Goal: Task Accomplishment & Management: Manage account settings

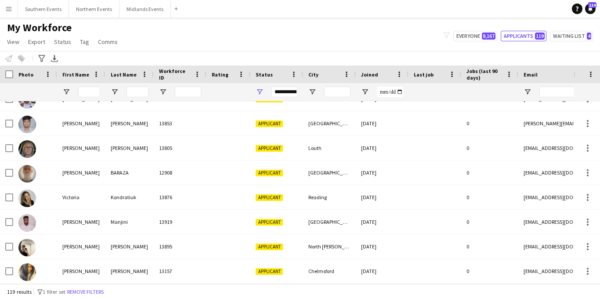
scroll to position [2744, 0]
click at [4, 7] on button "Menu" at bounding box center [9, 9] width 18 height 18
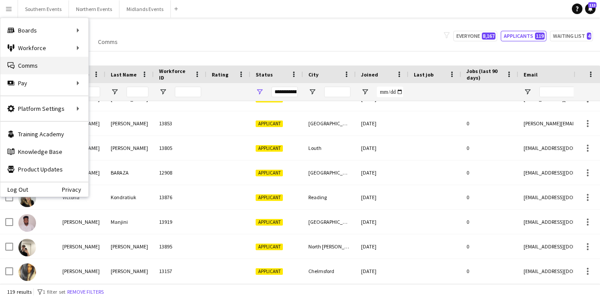
click at [49, 61] on link "Comms Comms" at bounding box center [44, 66] width 88 height 18
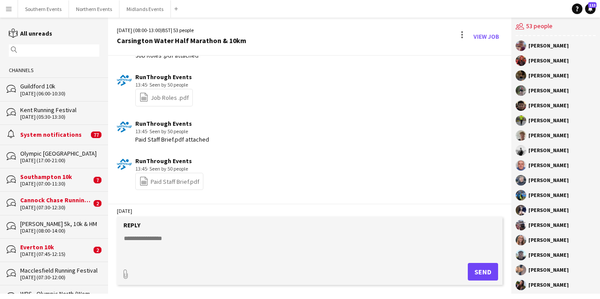
scroll to position [902, 0]
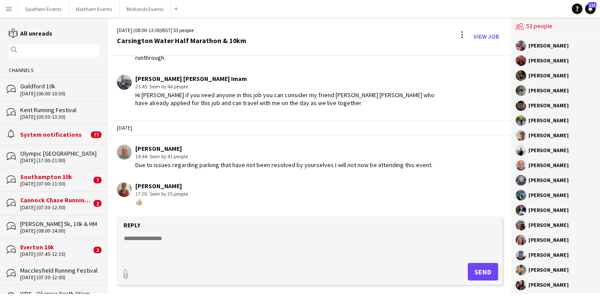
click at [49, 200] on div "Cannock Chase Running Festival" at bounding box center [55, 200] width 71 height 8
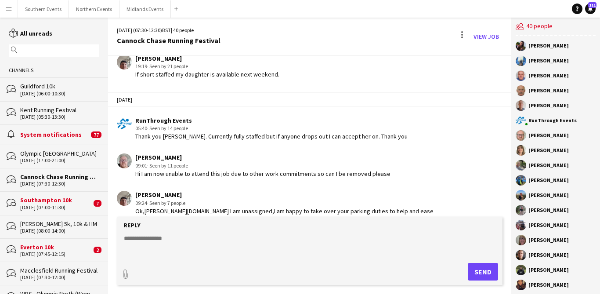
scroll to position [1820, 0]
click at [169, 235] on textarea at bounding box center [311, 245] width 377 height 23
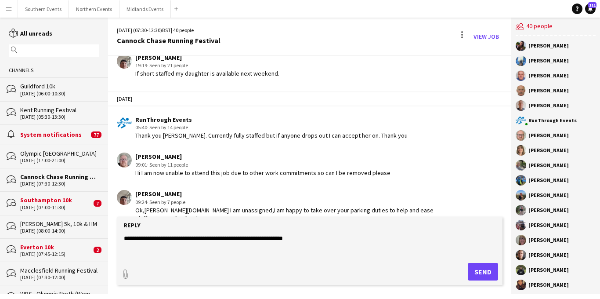
type textarea "**********"
click at [483, 271] on button "Send" at bounding box center [483, 272] width 30 height 18
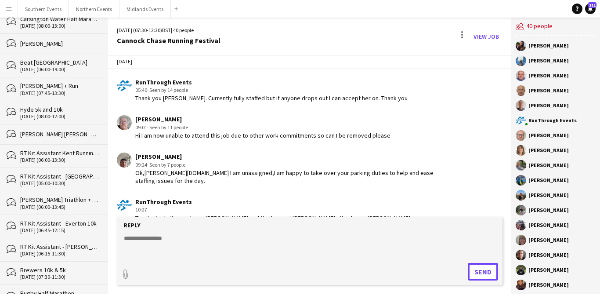
scroll to position [0, 0]
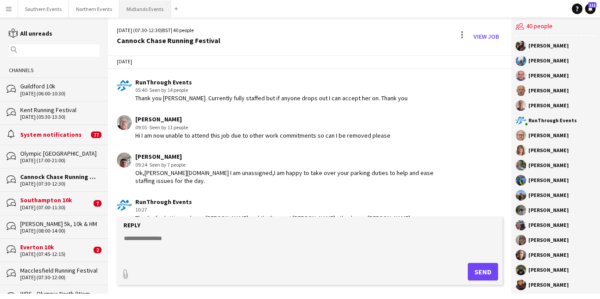
click at [133, 15] on button "Midlands Events Close" at bounding box center [144, 8] width 51 height 17
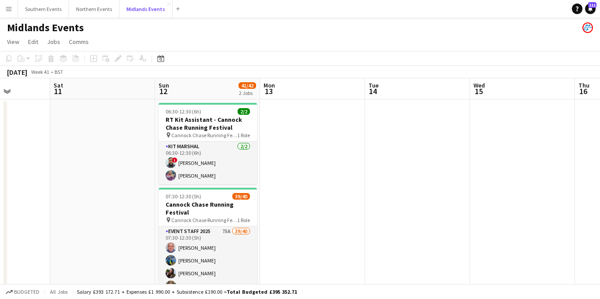
scroll to position [0, 371]
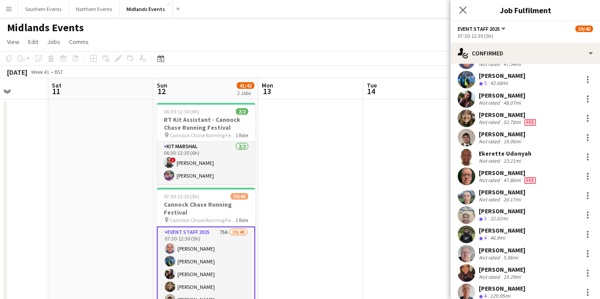
scroll to position [103, 0]
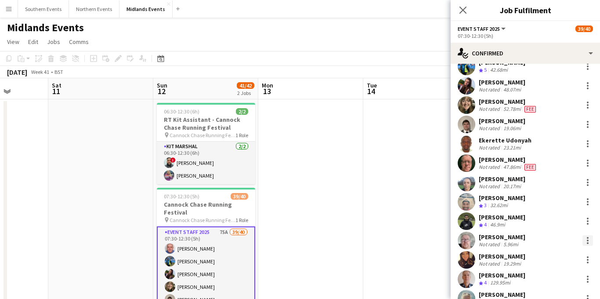
click at [588, 241] on div at bounding box center [587, 240] width 11 height 11
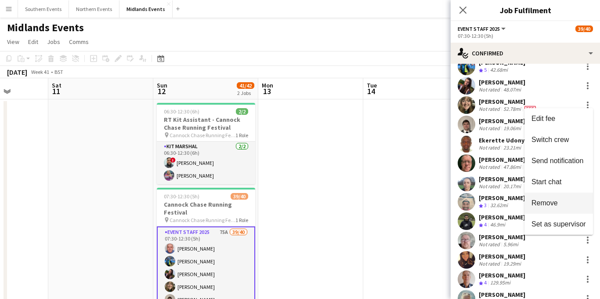
click at [537, 199] on span "Remove" at bounding box center [544, 201] width 26 height 7
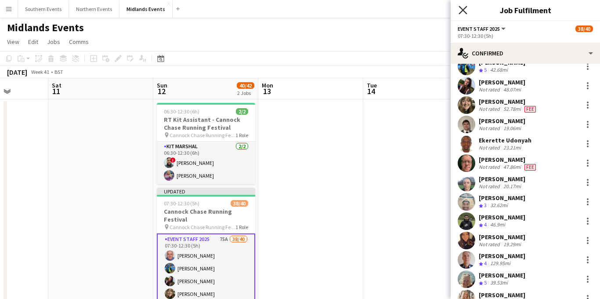
click at [463, 12] on icon "Close pop-in" at bounding box center [462, 10] width 8 height 8
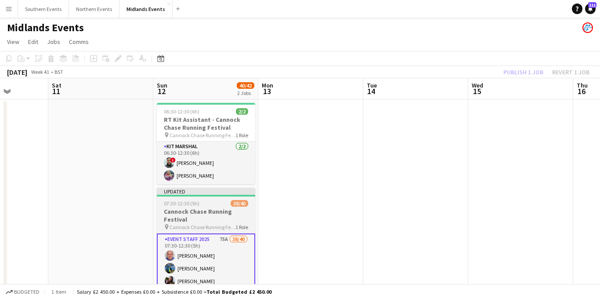
click at [194, 220] on h3 "Cannock Chase Running Festival" at bounding box center [206, 215] width 98 height 16
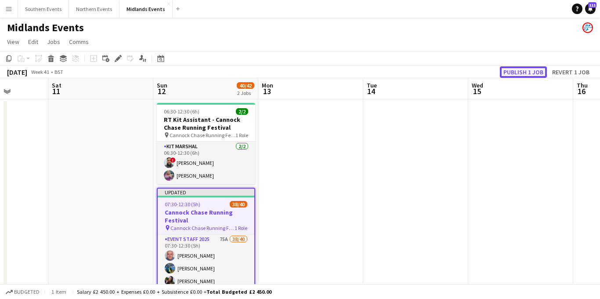
click at [518, 77] on button "Publish 1 job" at bounding box center [523, 71] width 47 height 11
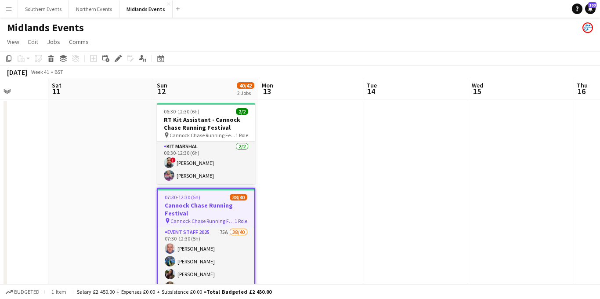
click at [2, 5] on button "Menu" at bounding box center [9, 9] width 18 height 18
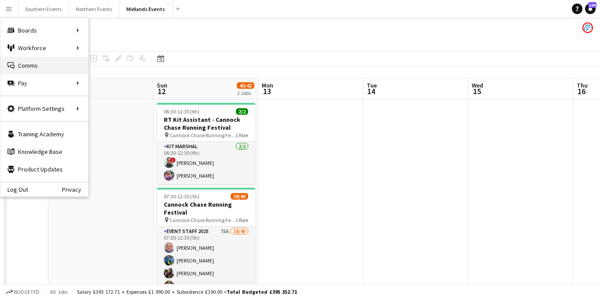
click at [48, 70] on link "Comms Comms" at bounding box center [44, 66] width 88 height 18
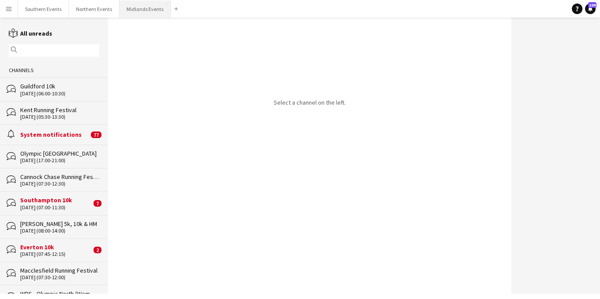
click at [131, 7] on button "Midlands Events Close" at bounding box center [144, 8] width 51 height 17
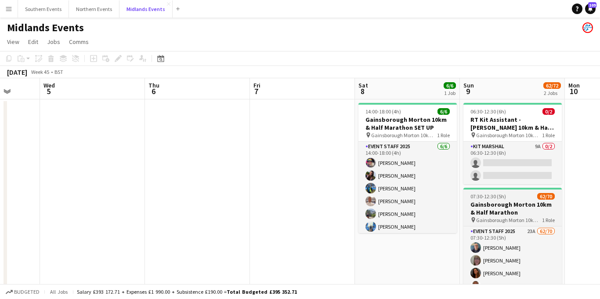
scroll to position [0, 368]
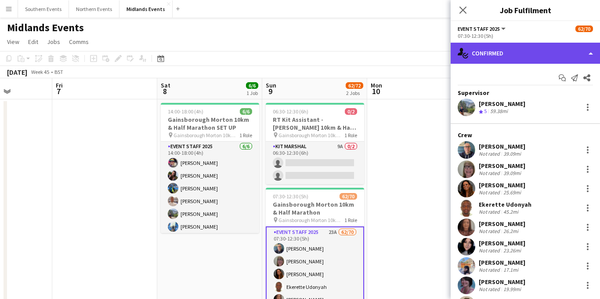
click at [528, 58] on div "single-neutral-actions-check-2 Confirmed" at bounding box center [525, 53] width 149 height 21
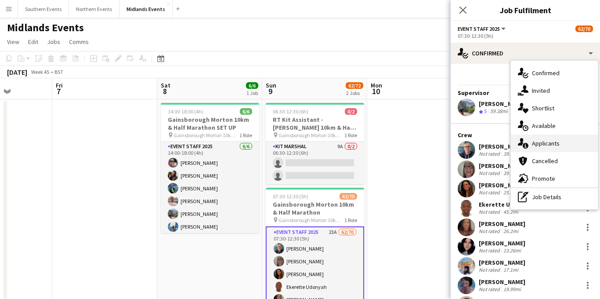
click at [552, 144] on span "Applicants" at bounding box center [546, 143] width 28 height 8
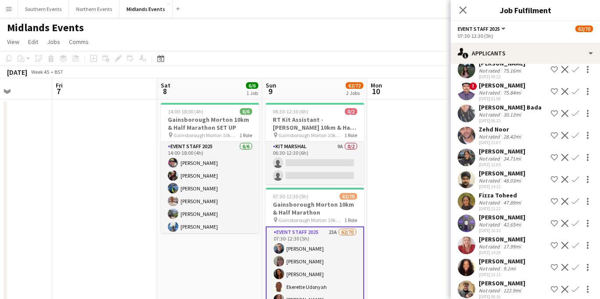
scroll to position [335, 0]
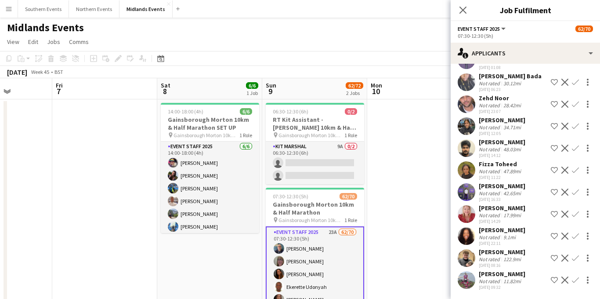
click at [512, 256] on div "122.9mi" at bounding box center [511, 259] width 21 height 7
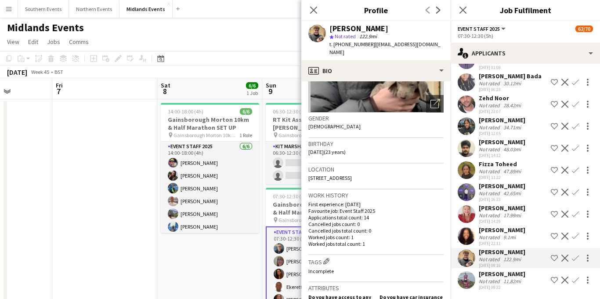
scroll to position [109, 0]
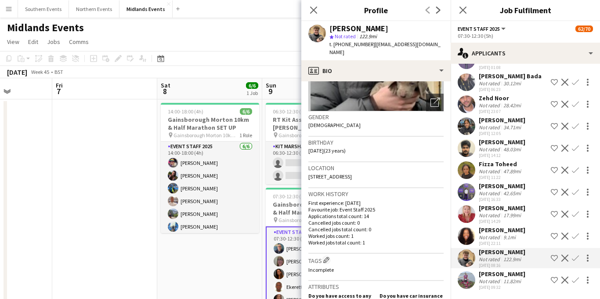
click at [575, 237] on app-icon "Confirm" at bounding box center [575, 235] width 7 height 7
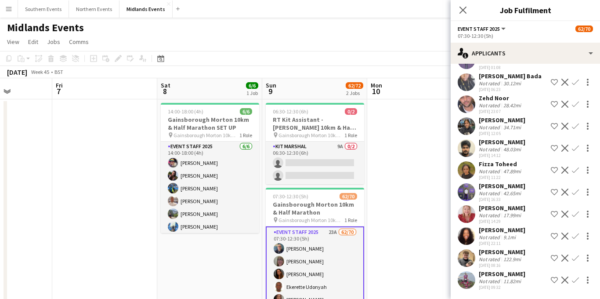
click at [574, 237] on app-icon "Confirm" at bounding box center [575, 235] width 7 height 7
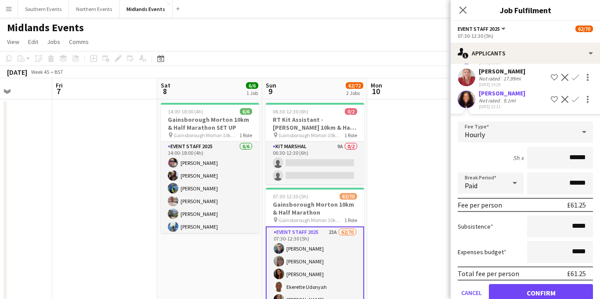
scroll to position [473, 0]
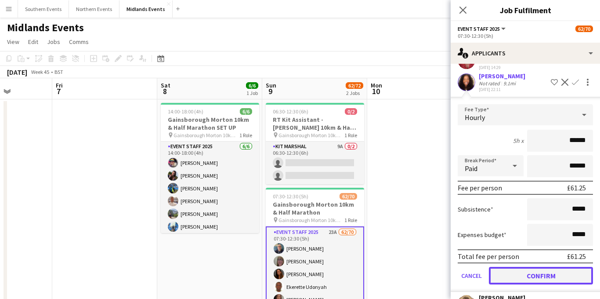
click at [514, 284] on button "Confirm" at bounding box center [541, 276] width 104 height 18
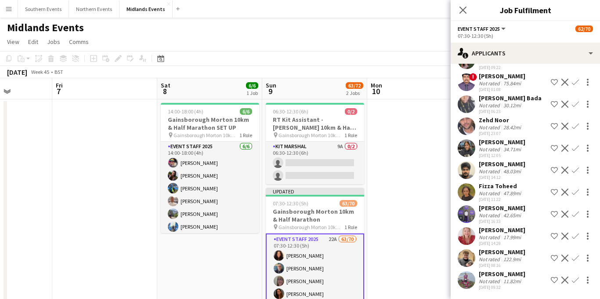
scroll to position [313, 0]
click at [575, 281] on app-icon "Confirm" at bounding box center [575, 279] width 7 height 7
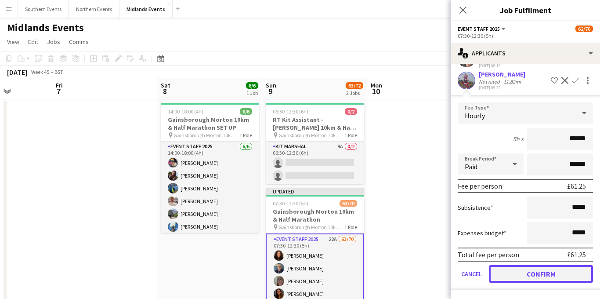
click at [523, 275] on button "Confirm" at bounding box center [541, 274] width 104 height 18
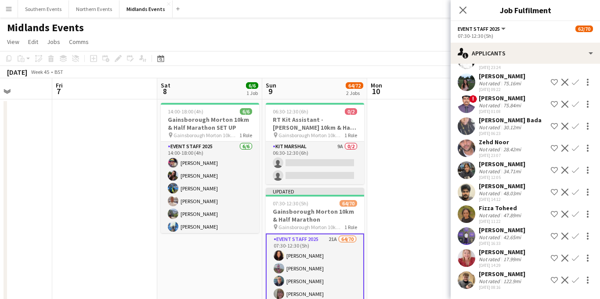
scroll to position [291, 0]
click at [576, 258] on app-icon "Confirm" at bounding box center [575, 257] width 7 height 7
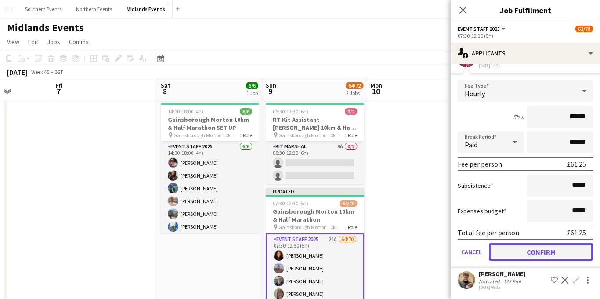
click at [515, 252] on button "Confirm" at bounding box center [541, 252] width 104 height 18
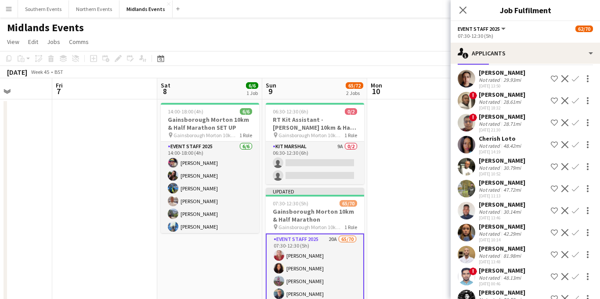
scroll to position [0, 0]
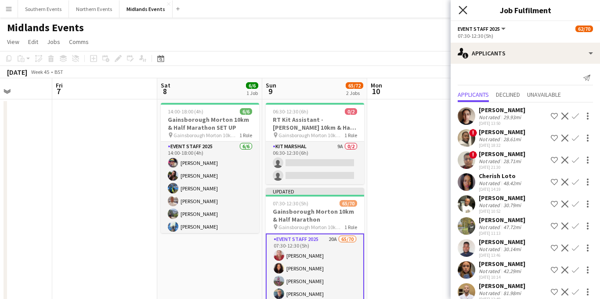
click at [464, 12] on icon "Close pop-in" at bounding box center [462, 10] width 8 height 8
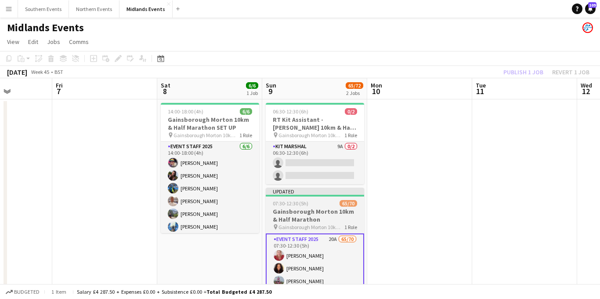
click at [292, 216] on h3 "Gainsborough Morton 10km & Half Marathon" at bounding box center [315, 215] width 98 height 16
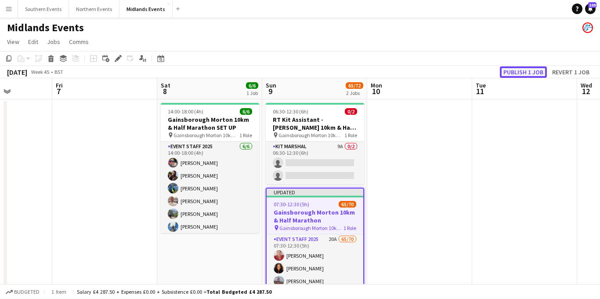
click at [517, 70] on button "Publish 1 job" at bounding box center [523, 71] width 47 height 11
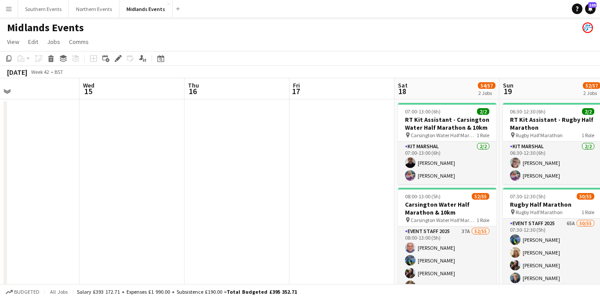
scroll to position [0, 307]
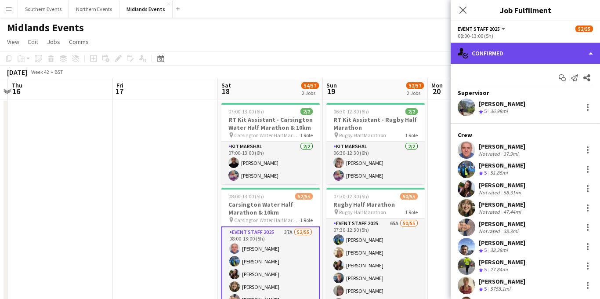
click at [527, 53] on div "single-neutral-actions-check-2 Confirmed" at bounding box center [525, 53] width 149 height 21
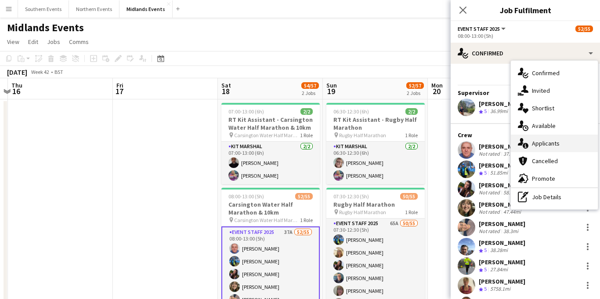
click at [541, 144] on span "Applicants" at bounding box center [546, 143] width 28 height 8
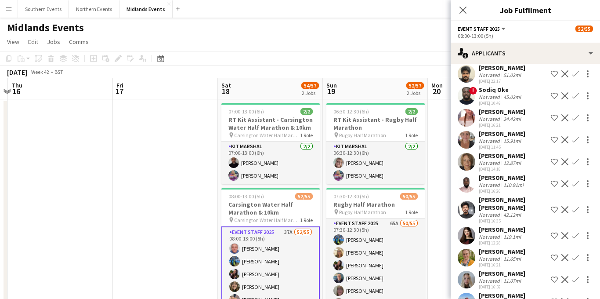
scroll to position [615, 0]
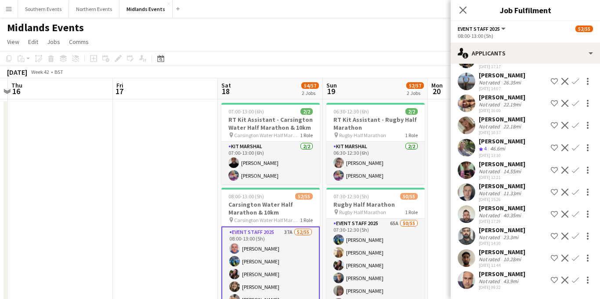
click at [575, 144] on app-icon "Confirm" at bounding box center [575, 147] width 7 height 7
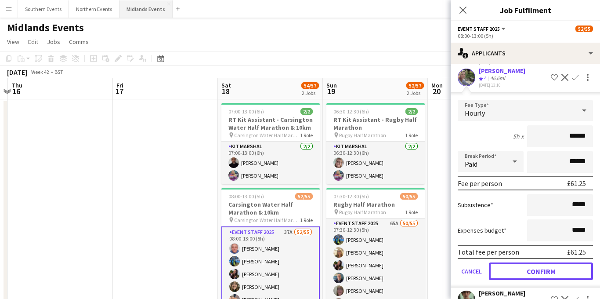
click at [523, 262] on button "Confirm" at bounding box center [541, 271] width 104 height 18
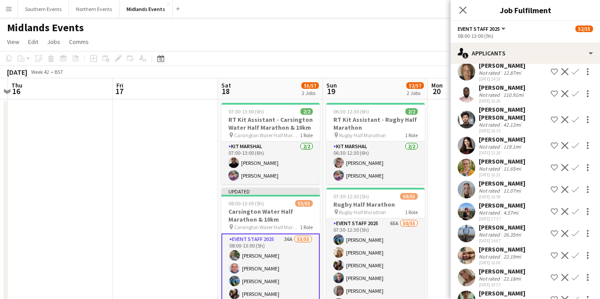
scroll to position [458, 0]
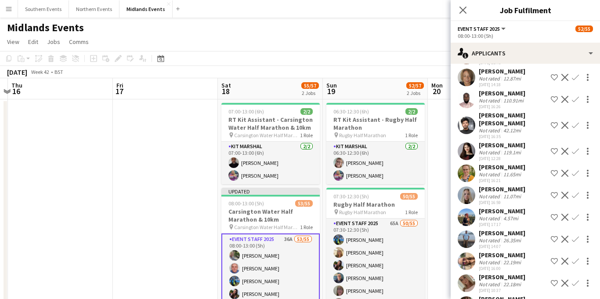
click at [574, 148] on app-icon "Confirm" at bounding box center [575, 151] width 7 height 7
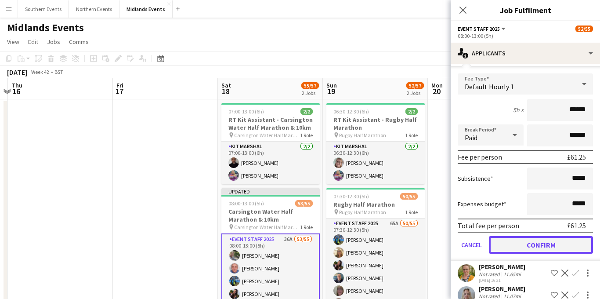
click at [531, 237] on button "Confirm" at bounding box center [541, 245] width 104 height 18
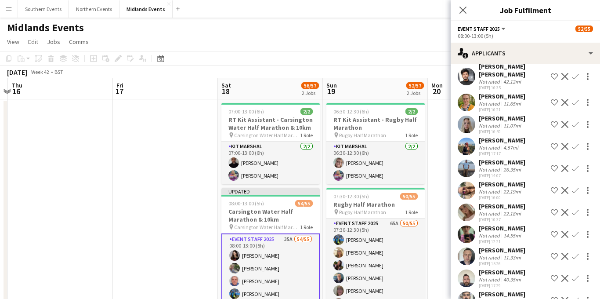
scroll to position [510, 0]
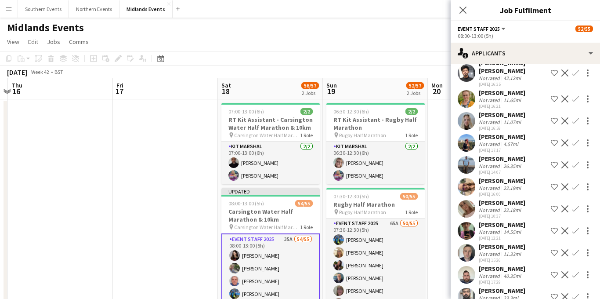
click at [576, 139] on app-icon "Confirm" at bounding box center [575, 142] width 7 height 7
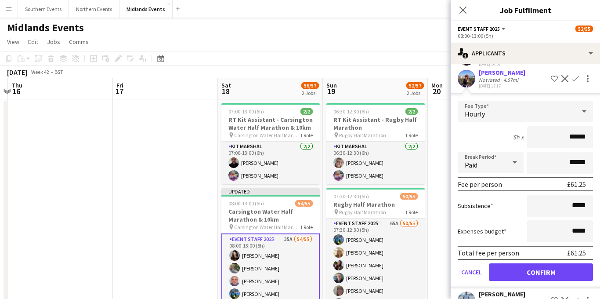
scroll to position [609, 0]
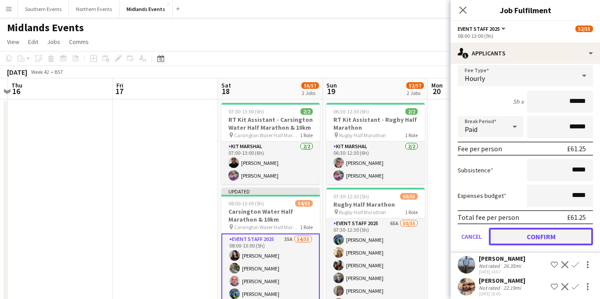
click at [530, 227] on button "Confirm" at bounding box center [541, 236] width 104 height 18
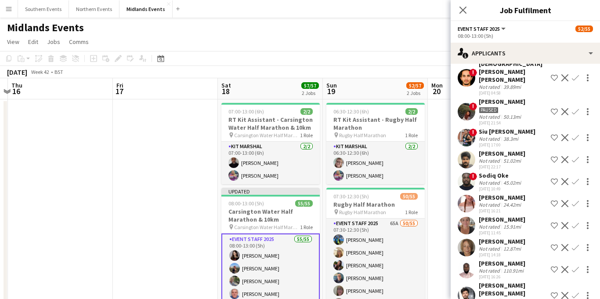
scroll to position [306, 0]
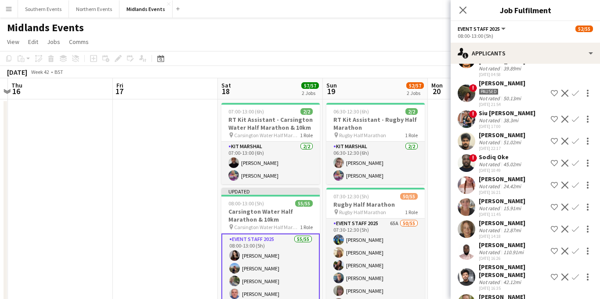
click at [506, 219] on div "[PERSON_NAME]" at bounding box center [502, 223] width 47 height 8
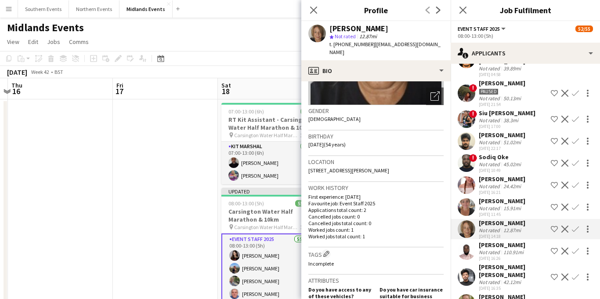
scroll to position [118, 0]
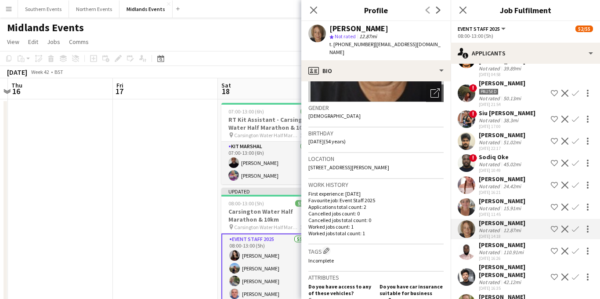
click at [573, 225] on app-icon "Confirm" at bounding box center [575, 228] width 7 height 7
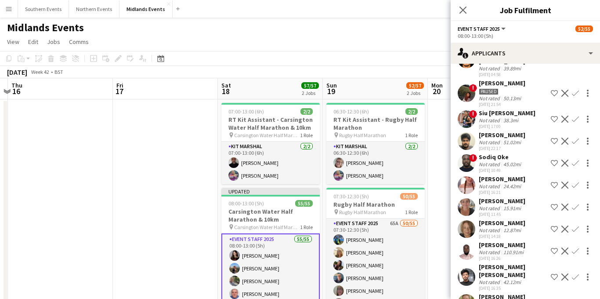
click at [575, 225] on app-icon "Confirm" at bounding box center [575, 228] width 7 height 7
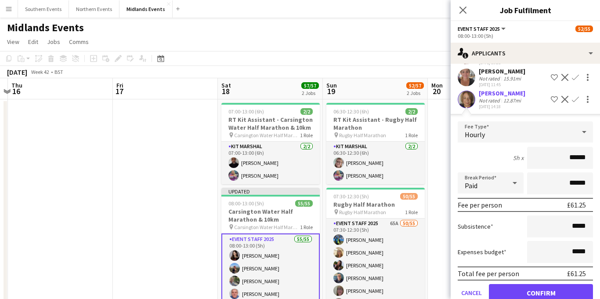
scroll to position [449, 0]
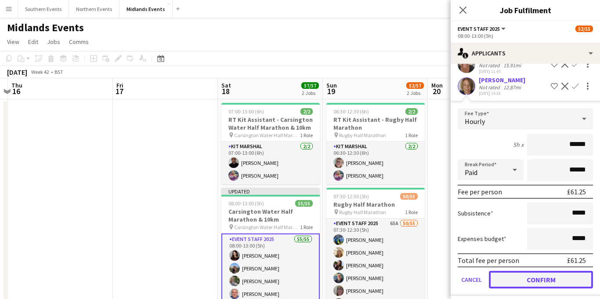
click at [511, 270] on button "Confirm" at bounding box center [541, 279] width 104 height 18
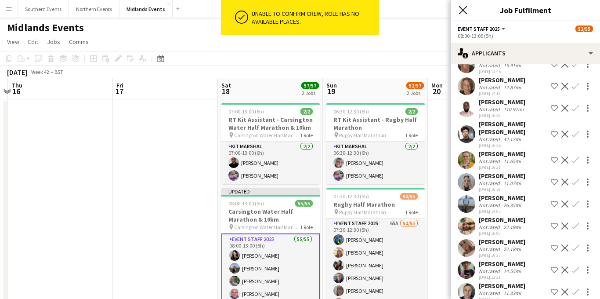
click at [459, 8] on icon "Close pop-in" at bounding box center [462, 10] width 8 height 8
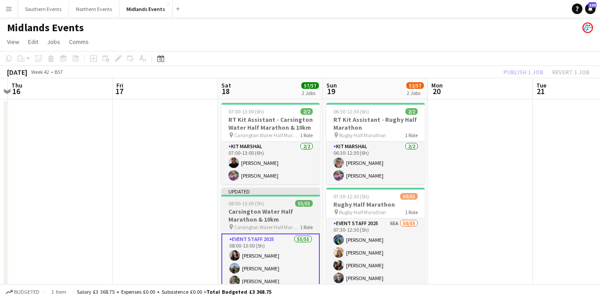
click at [268, 211] on h3 "Carsington Water Half Marathon & 10km" at bounding box center [270, 215] width 98 height 16
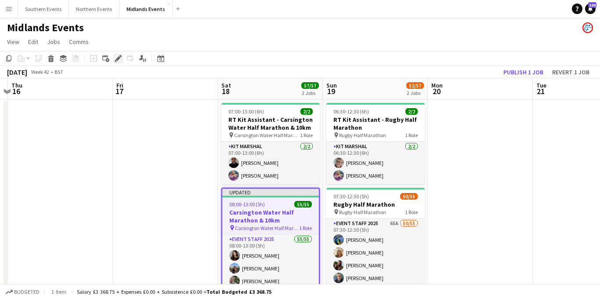
click at [116, 60] on icon "Edit" at bounding box center [118, 58] width 7 height 7
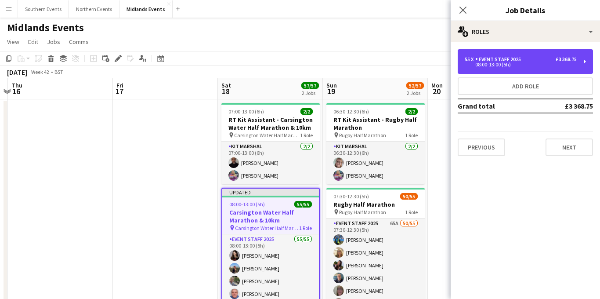
click at [516, 65] on div "08:00-13:00 (5h)" at bounding box center [521, 64] width 112 height 4
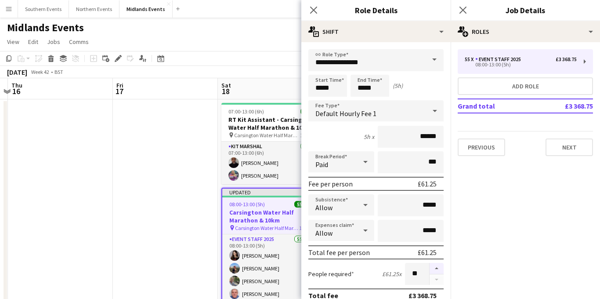
click at [434, 269] on button "button" at bounding box center [436, 268] width 14 height 11
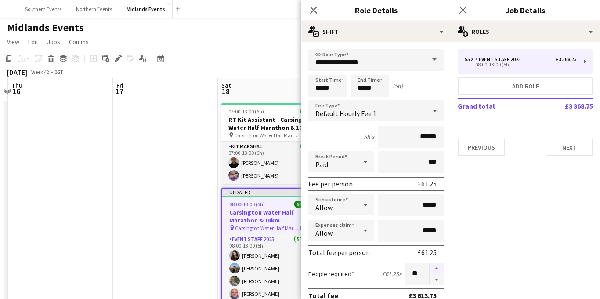
type input "**"
click at [462, 8] on icon "Close pop-in" at bounding box center [462, 10] width 8 height 8
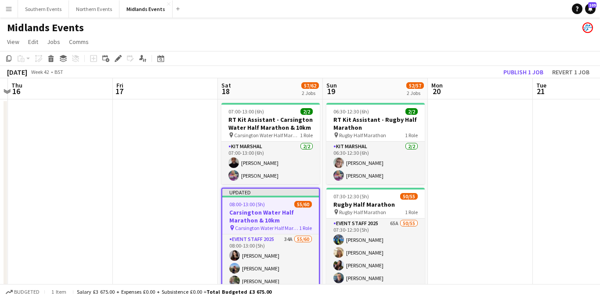
click at [267, 220] on h3 "Carsington Water Half Marathon & 10km" at bounding box center [270, 216] width 97 height 16
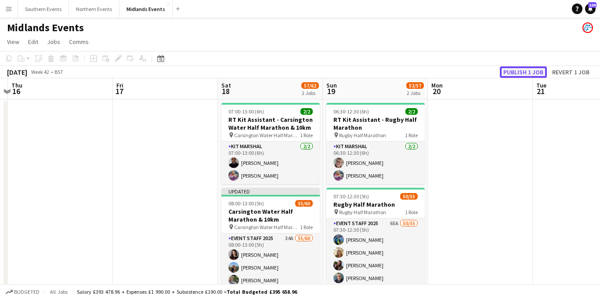
click at [530, 70] on button "Publish 1 job" at bounding box center [523, 71] width 47 height 11
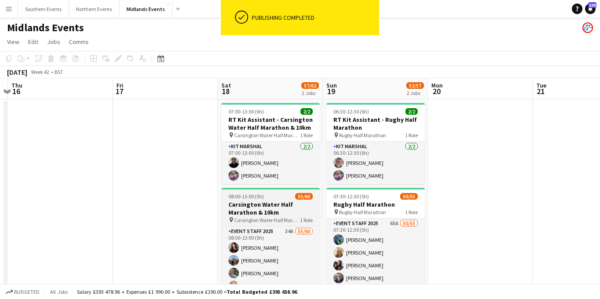
scroll to position [28, 0]
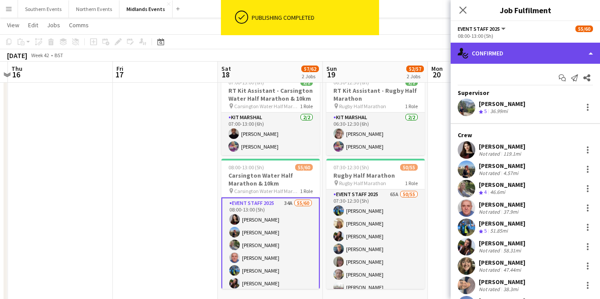
click at [535, 61] on div "single-neutral-actions-check-2 Confirmed" at bounding box center [525, 53] width 149 height 21
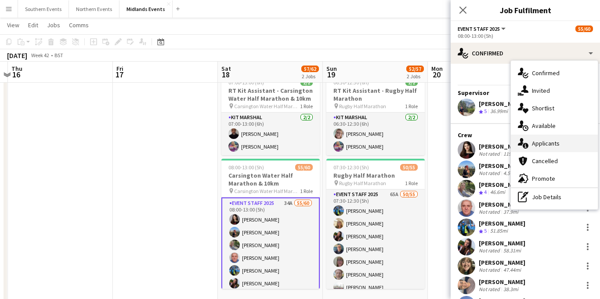
click at [546, 144] on span "Applicants" at bounding box center [546, 143] width 28 height 8
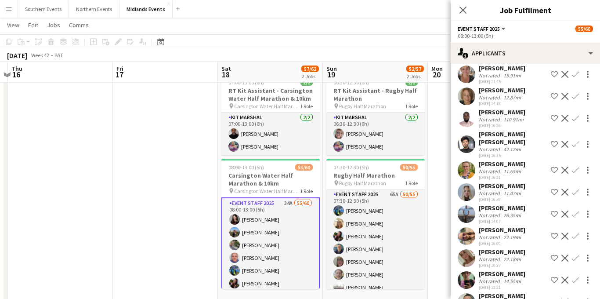
scroll to position [414, 0]
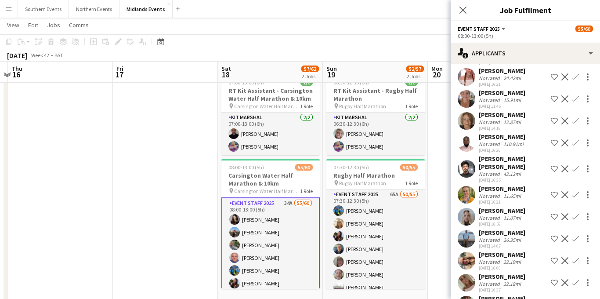
click at [576, 117] on app-icon "Confirm" at bounding box center [575, 120] width 7 height 7
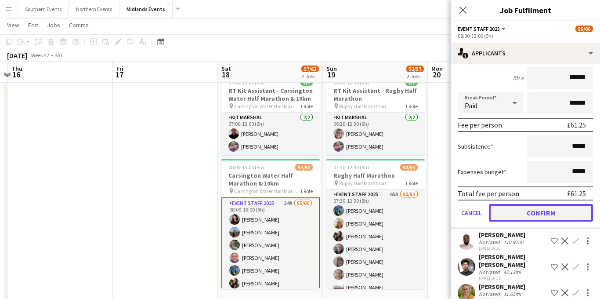
click at [530, 209] on button "Confirm" at bounding box center [541, 213] width 104 height 18
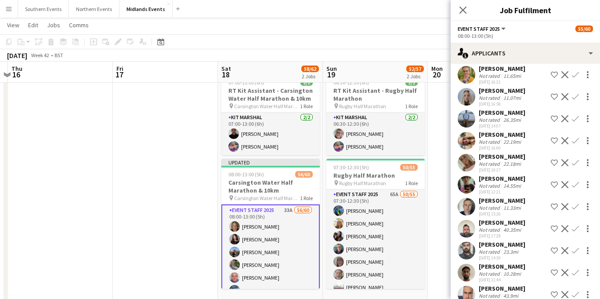
scroll to position [520, 0]
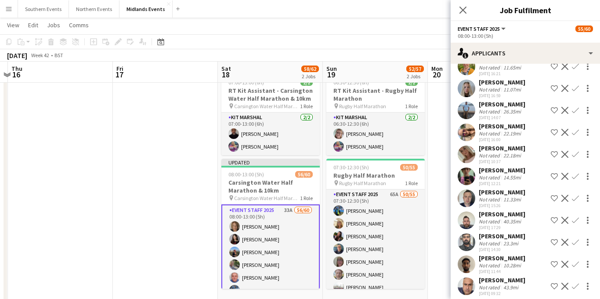
click at [573, 129] on app-icon "Confirm" at bounding box center [575, 132] width 7 height 7
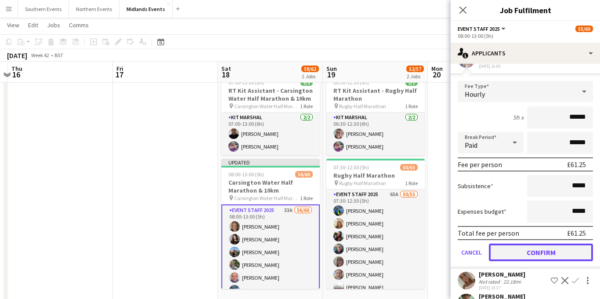
click at [513, 243] on button "Confirm" at bounding box center [541, 252] width 104 height 18
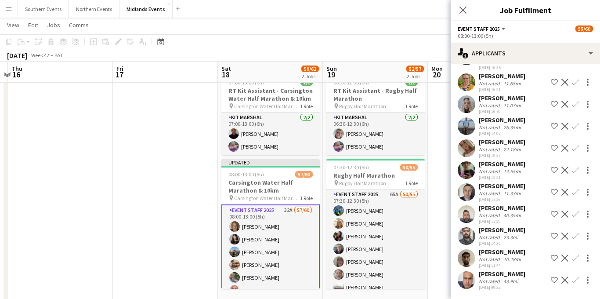
scroll to position [372, 0]
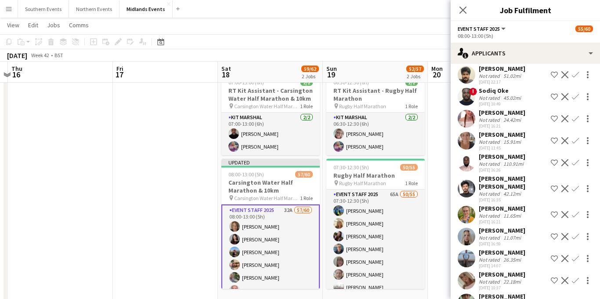
click at [573, 277] on app-icon "Confirm" at bounding box center [575, 280] width 7 height 7
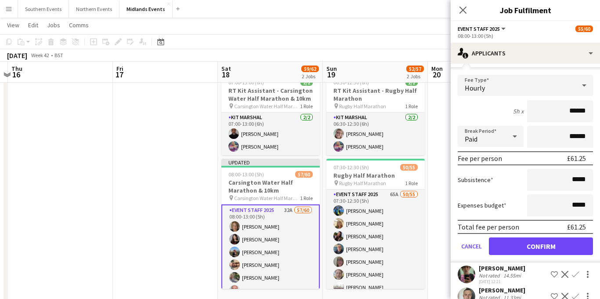
scroll to position [614, 0]
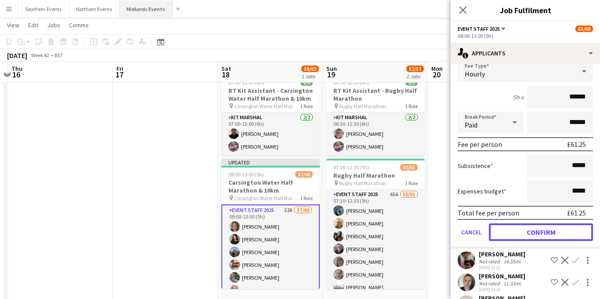
click at [532, 227] on button "Confirm" at bounding box center [541, 232] width 104 height 18
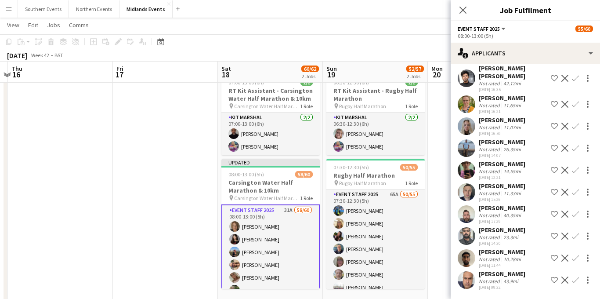
scroll to position [393, 0]
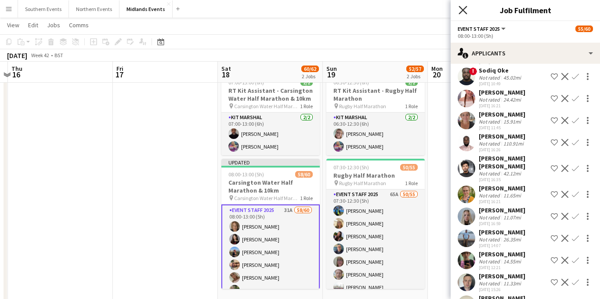
click at [465, 9] on icon "Close pop-in" at bounding box center [462, 10] width 8 height 8
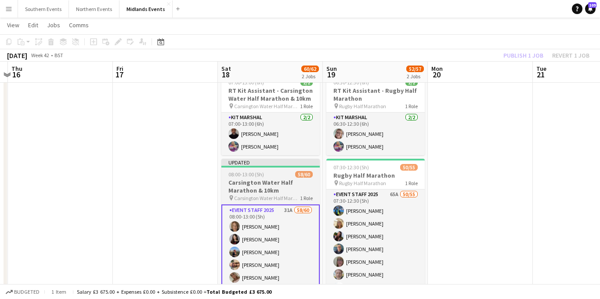
click at [272, 190] on h3 "Carsington Water Half Marathon & 10km" at bounding box center [270, 186] width 98 height 16
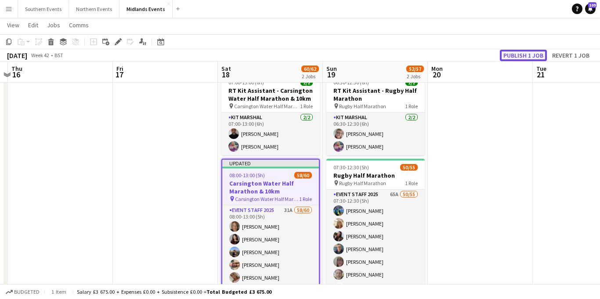
click at [512, 54] on button "Publish 1 job" at bounding box center [523, 55] width 47 height 11
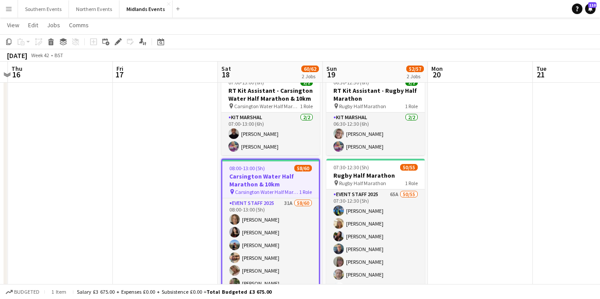
click at [11, 12] on app-icon "Menu" at bounding box center [8, 8] width 7 height 7
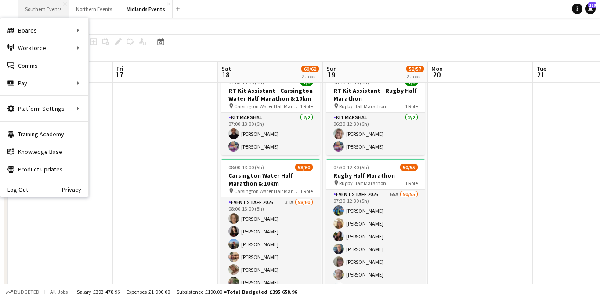
click at [46, 12] on button "Southern Events Close" at bounding box center [43, 8] width 51 height 17
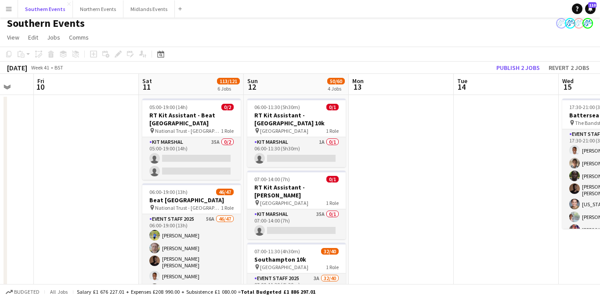
scroll to position [24, 0]
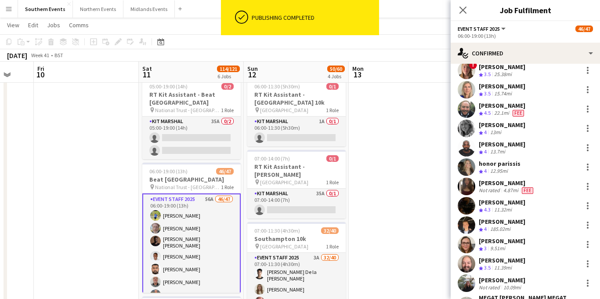
scroll to position [566, 0]
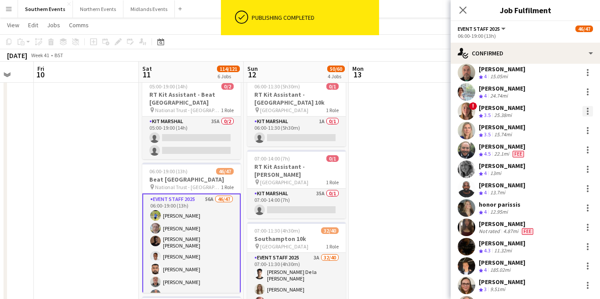
click at [586, 110] on div at bounding box center [587, 111] width 11 height 11
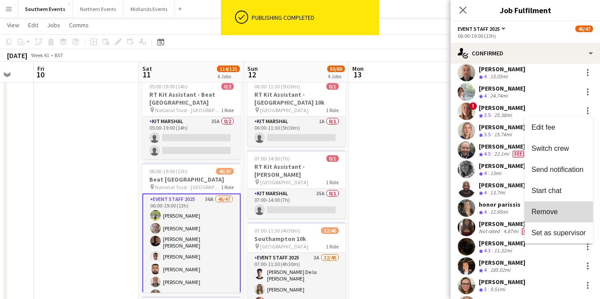
click at [561, 211] on span "Remove" at bounding box center [558, 212] width 54 height 8
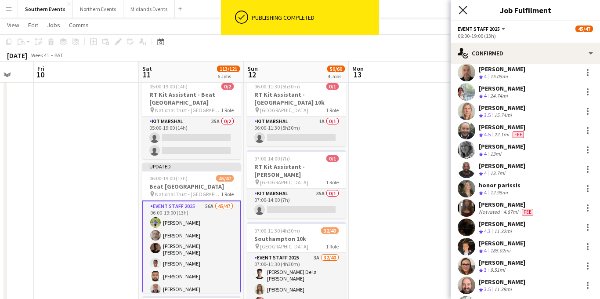
click at [461, 8] on icon at bounding box center [462, 10] width 8 height 8
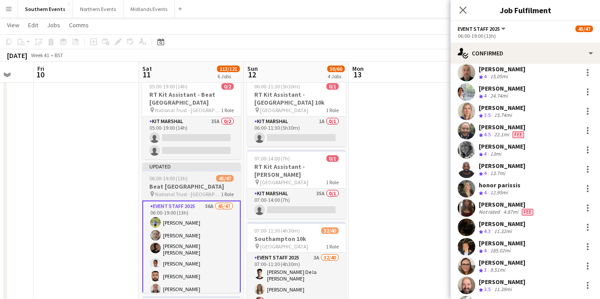
click at [188, 173] on app-job-card "Updated 06:00-19:00 (13h) 45/47 Beat [GEOGRAPHIC_DATA] pin National Trust - Box…" at bounding box center [191, 227] width 98 height 130
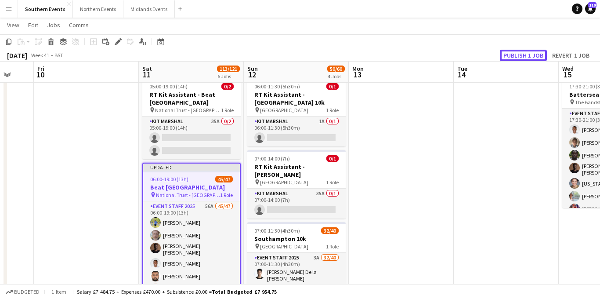
click at [519, 56] on button "Publish 1 job" at bounding box center [523, 55] width 47 height 11
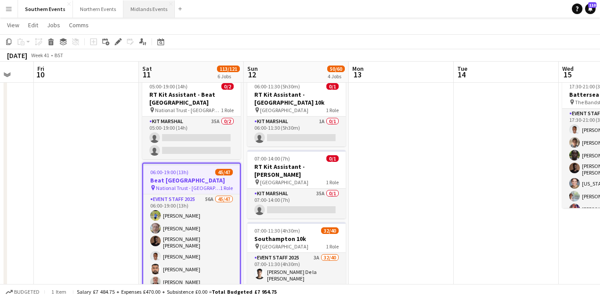
click at [144, 12] on button "Midlands Events Close" at bounding box center [148, 8] width 51 height 17
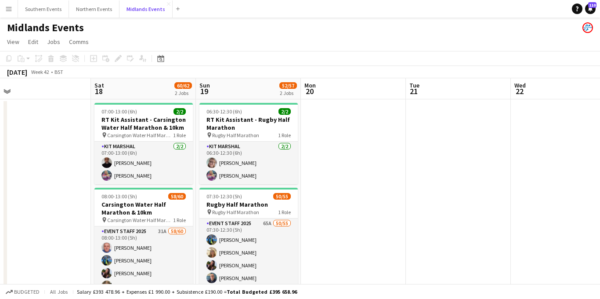
scroll to position [0, 203]
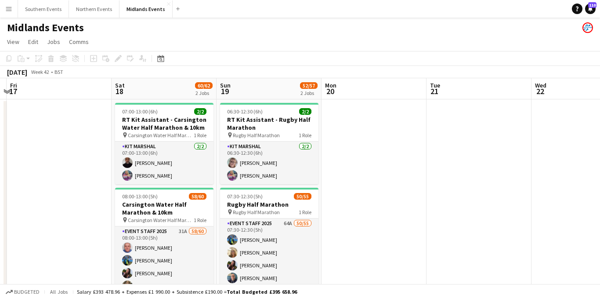
click at [10, 7] on app-icon "Menu" at bounding box center [8, 8] width 7 height 7
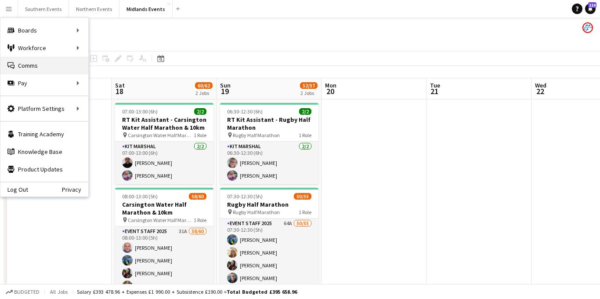
click at [41, 64] on link "Comms Comms" at bounding box center [44, 66] width 88 height 18
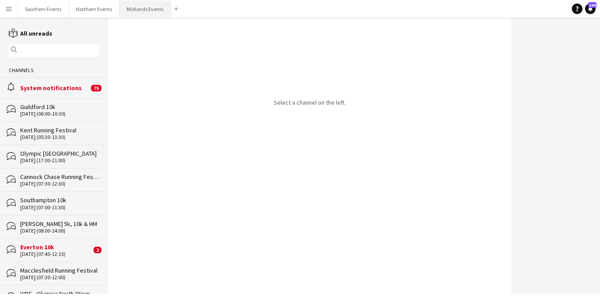
click at [153, 14] on button "Midlands Events Close" at bounding box center [144, 8] width 51 height 17
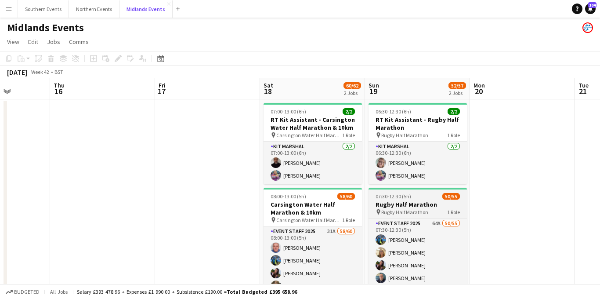
scroll to position [0, 370]
click at [8, 11] on app-icon "Menu" at bounding box center [8, 8] width 7 height 7
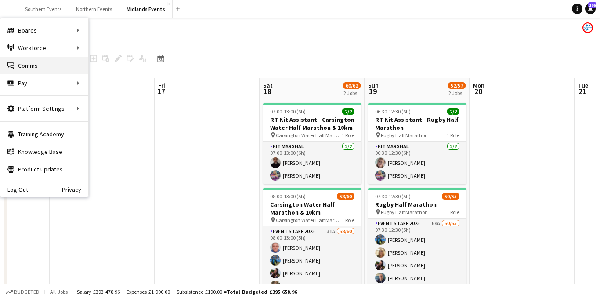
click at [35, 65] on link "Comms Comms" at bounding box center [44, 66] width 88 height 18
